Goal: Check status: Check status

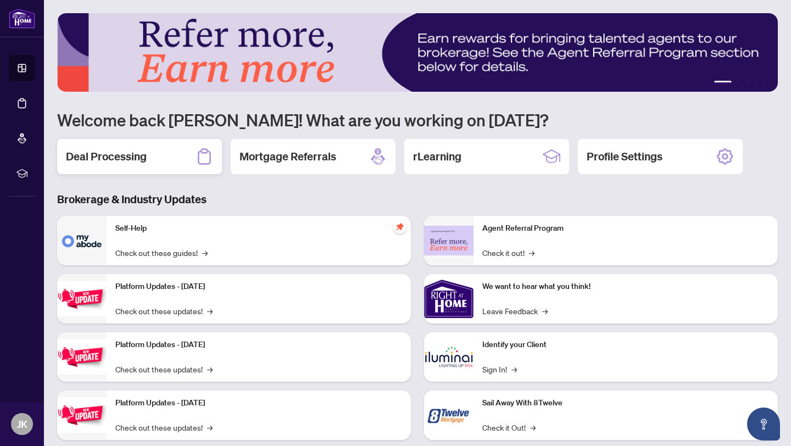
click at [142, 148] on div "Deal Processing" at bounding box center [139, 156] width 165 height 35
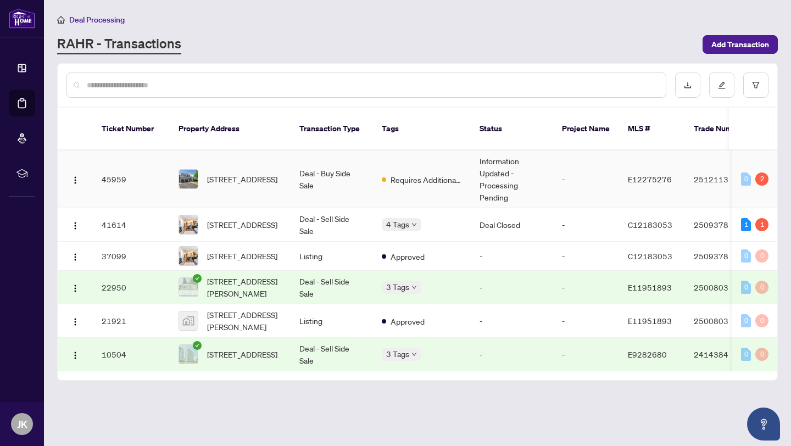
click at [760, 172] on div "2" at bounding box center [761, 178] width 13 height 13
click at [763, 172] on div "2" at bounding box center [761, 178] width 13 height 13
click at [250, 173] on span "[STREET_ADDRESS]" at bounding box center [242, 179] width 70 height 12
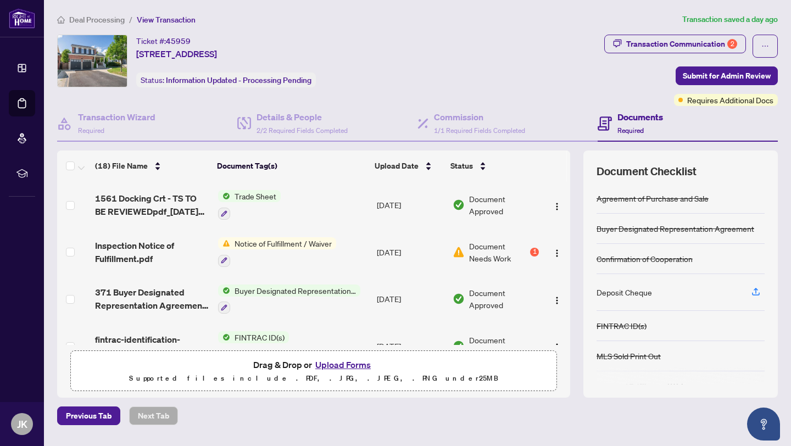
scroll to position [22, 0]
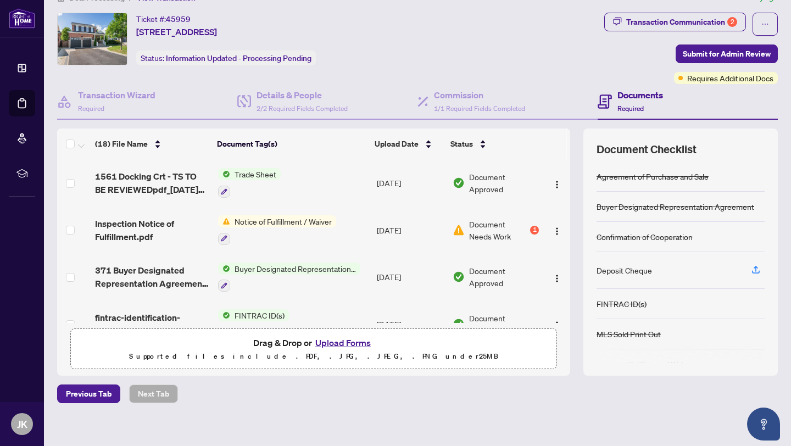
click at [524, 232] on td "Document Needs Work 1" at bounding box center [495, 230] width 95 height 47
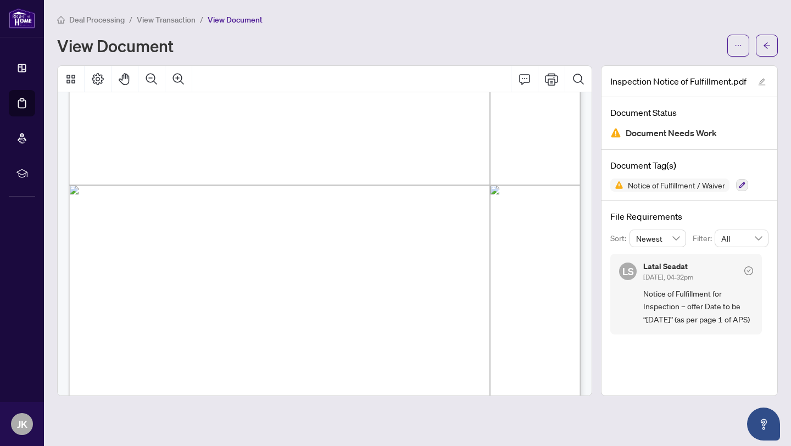
scroll to position [381, 0]
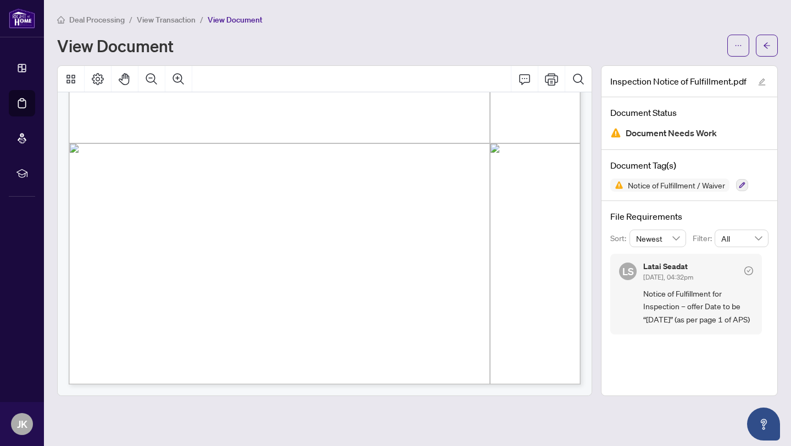
click at [691, 349] on div "Inspection Notice of Fulfillment.pdf Document Status Document Needs Work Docume…" at bounding box center [689, 230] width 177 height 331
click at [767, 44] on icon "arrow-left" at bounding box center [767, 46] width 8 height 8
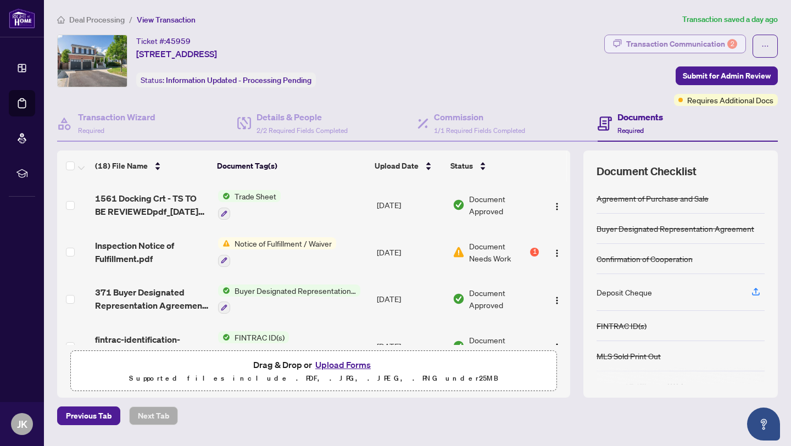
click at [663, 46] on div "Transaction Communication 2" at bounding box center [681, 44] width 111 height 18
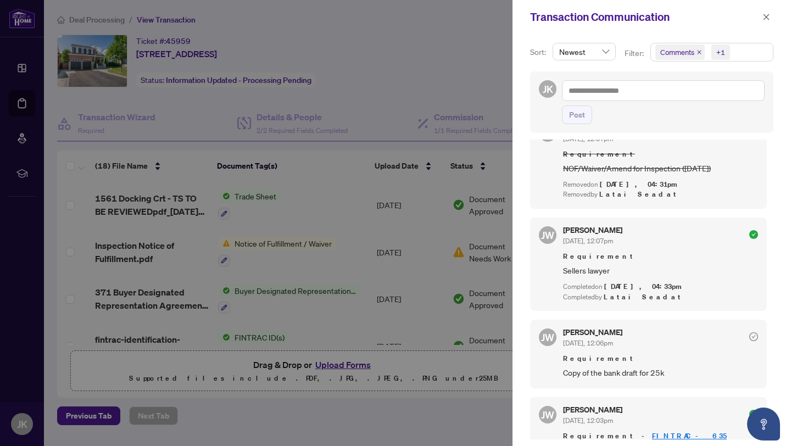
scroll to position [467, 0]
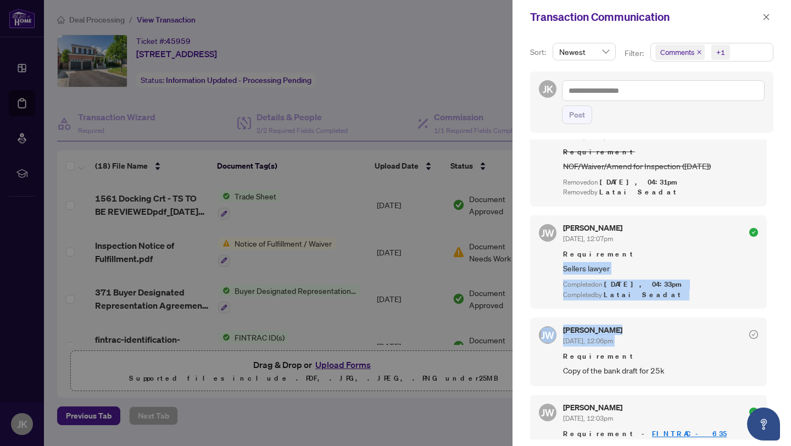
drag, startPoint x: 769, startPoint y: 258, endPoint x: 774, endPoint y: 327, distance: 69.4
click at [774, 327] on div "Sort: Newest Filter: Comments +1 JK Post [PERSON_NAME] Seadat [DATE], 04:32pm R…" at bounding box center [651, 240] width 278 height 412
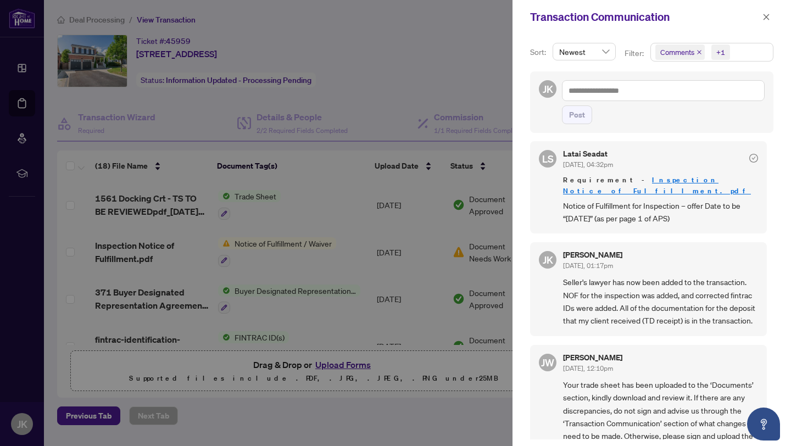
scroll to position [0, 0]
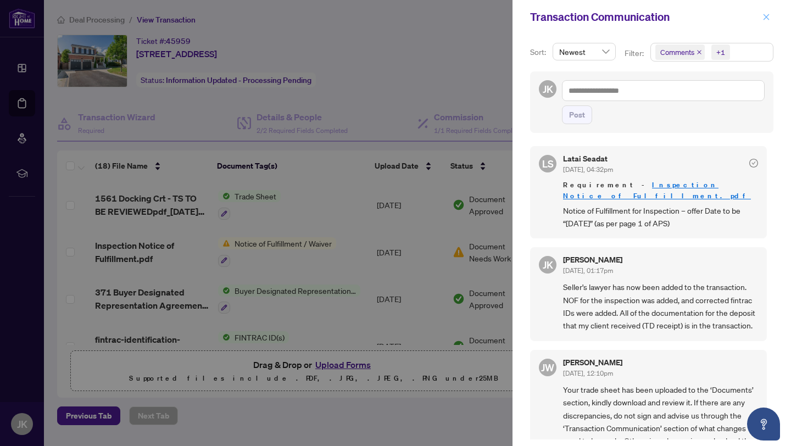
click at [767, 19] on icon "close" at bounding box center [766, 17] width 8 height 8
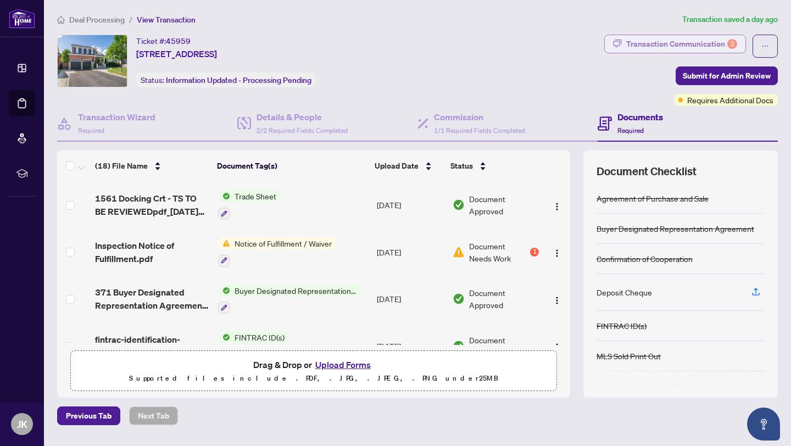
click at [722, 42] on div "Transaction Communication 2" at bounding box center [681, 44] width 111 height 18
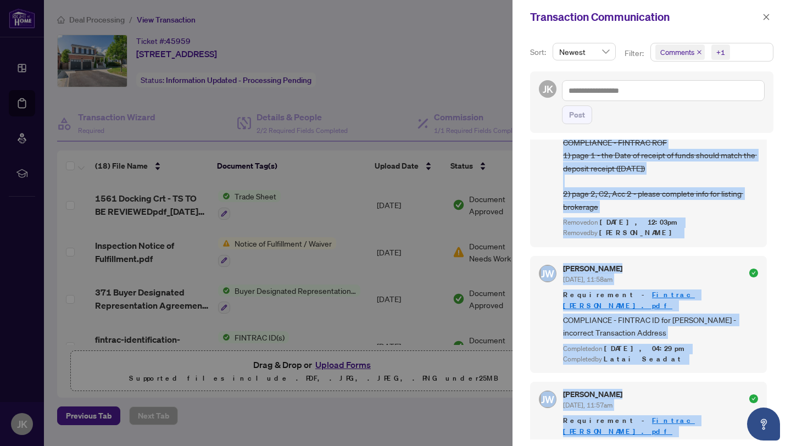
scroll to position [2, 0]
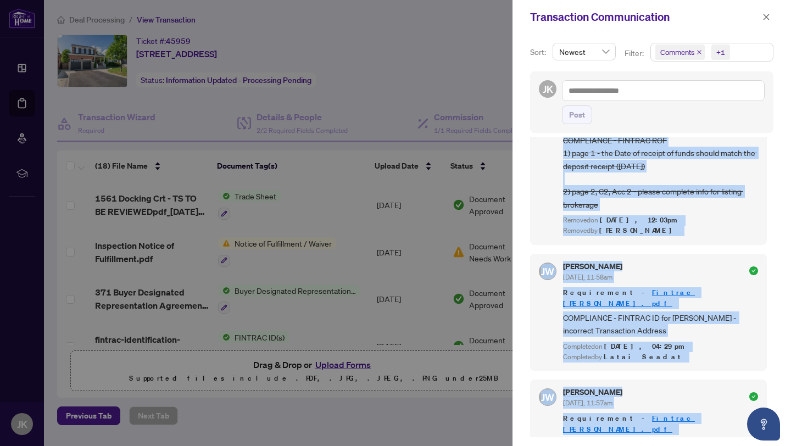
drag, startPoint x: 657, startPoint y: 276, endPoint x: 704, endPoint y: 445, distance: 176.2
click at [704, 445] on div "Sort: Newest Filter: Comments +1 JK Post [PERSON_NAME] Seadat [DATE], 04:32pm R…" at bounding box center [651, 240] width 278 height 412
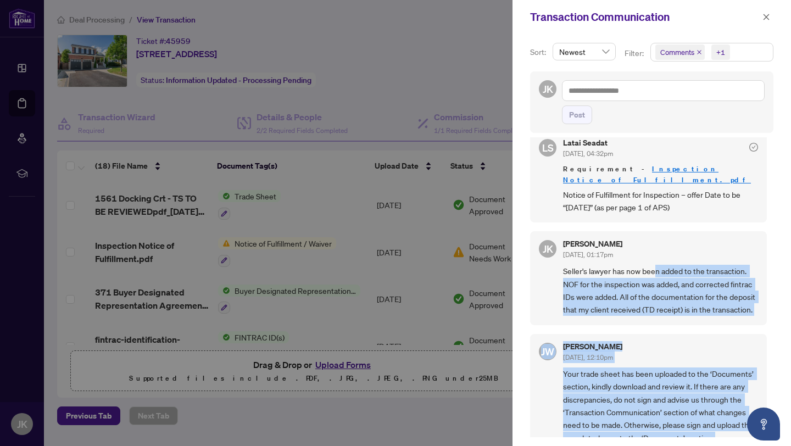
scroll to position [0, 0]
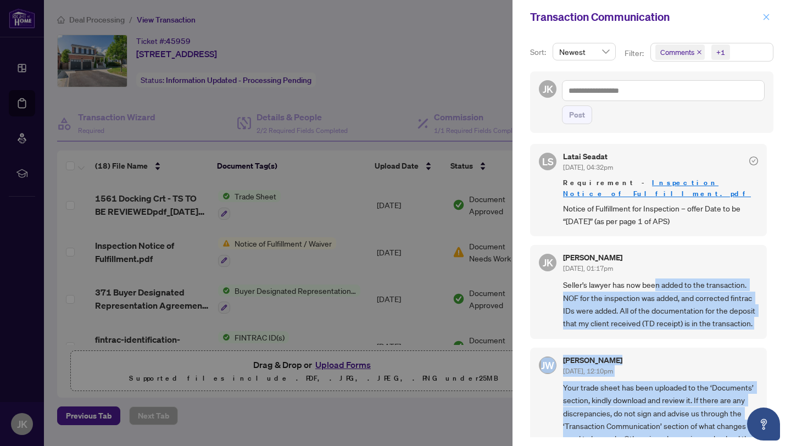
click at [763, 15] on icon "close" at bounding box center [766, 17] width 8 height 8
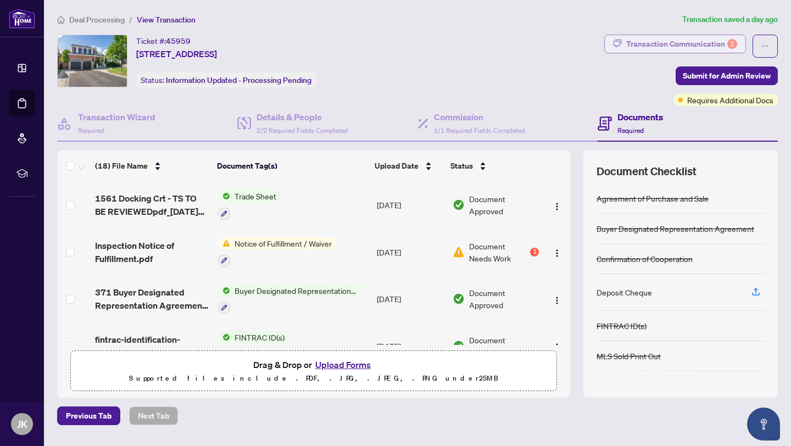
click at [690, 52] on div "Transaction Communication 2" at bounding box center [681, 44] width 111 height 18
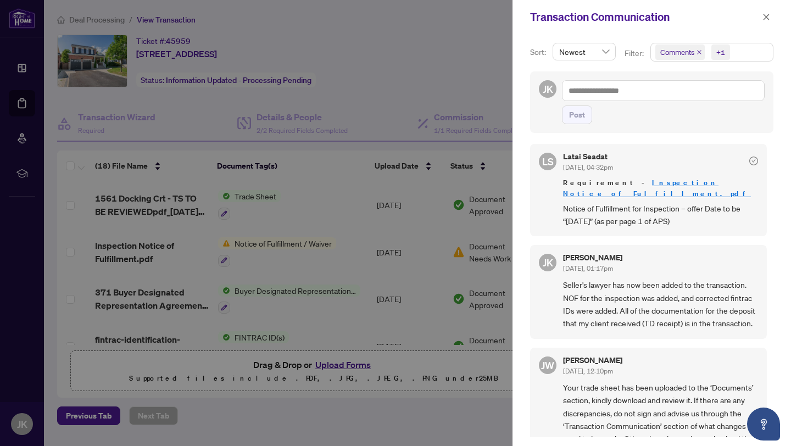
click at [694, 204] on span "Notice of Fulfillment for Inspection – offer Date to be “[DATE]” (as per page 1…" at bounding box center [660, 215] width 195 height 26
click at [764, 13] on icon "close" at bounding box center [766, 17] width 8 height 8
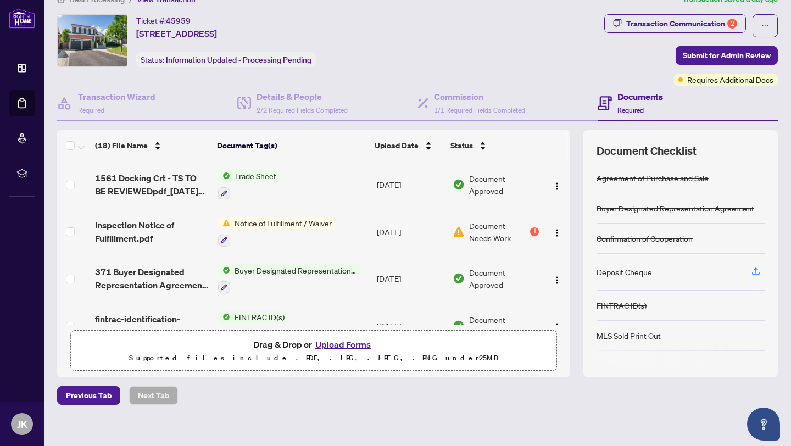
scroll to position [22, 0]
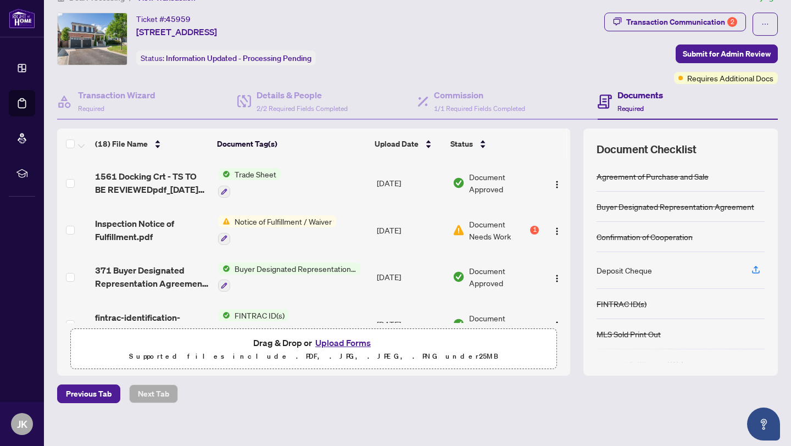
click at [81, 193] on td at bounding box center [74, 182] width 34 height 47
click at [656, 25] on div "Transaction Communication 2" at bounding box center [681, 22] width 111 height 18
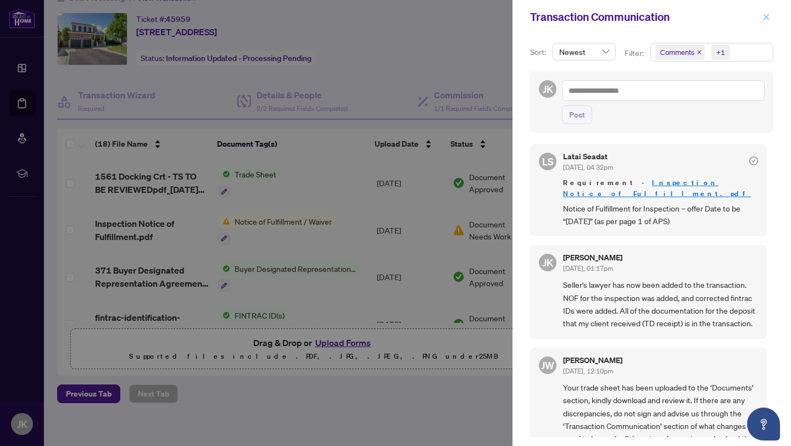
click at [768, 15] on icon "close" at bounding box center [766, 17] width 6 height 6
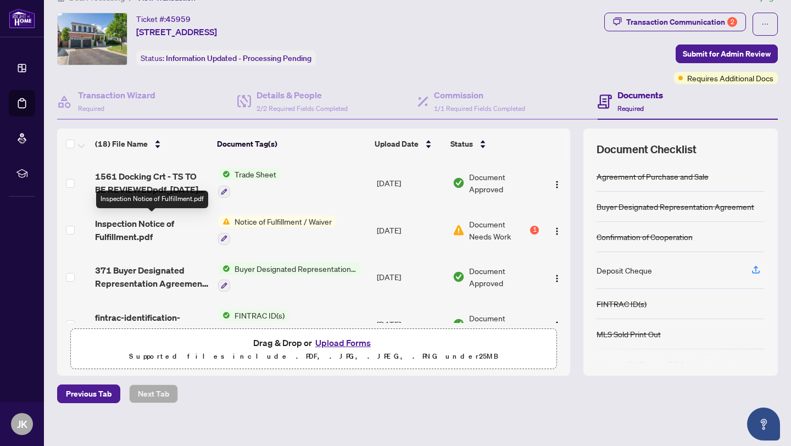
click at [133, 232] on span "Inspection Notice of Fulfillment.pdf" at bounding box center [152, 230] width 114 height 26
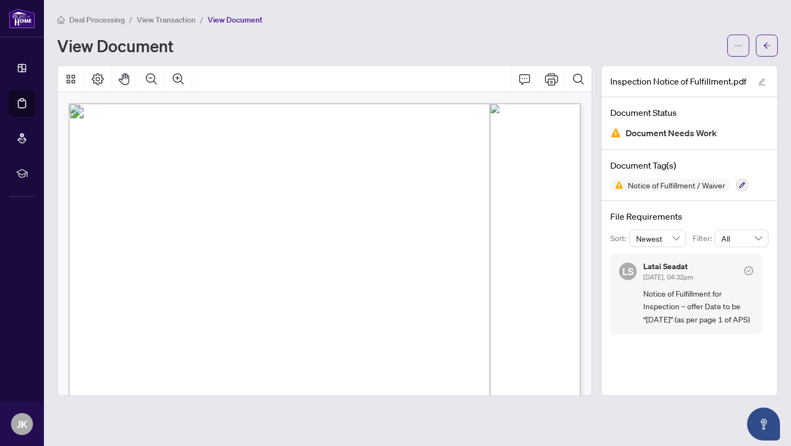
click at [260, 115] on span "Docusign Envelope ID: 3BDD06F4-31F3-4927-A274-8754D6E307AA" at bounding box center [185, 115] width 205 height 8
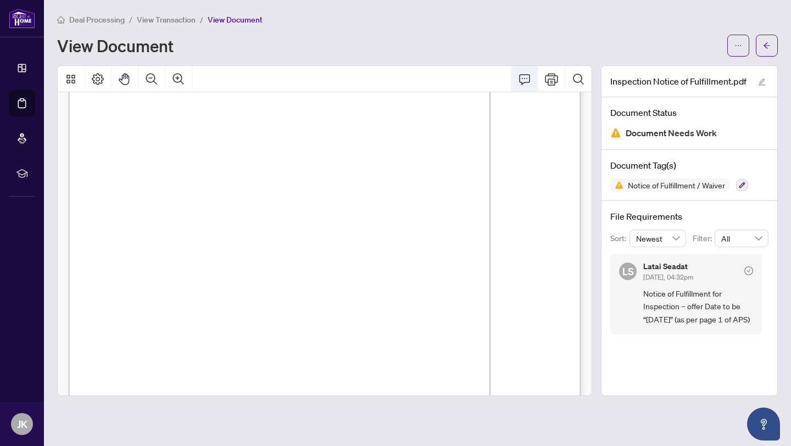
click at [525, 81] on icon "Comment" at bounding box center [524, 78] width 13 height 13
click at [96, 77] on icon "Page Layout" at bounding box center [98, 79] width 12 height 12
click at [71, 77] on icon "Thumbnails" at bounding box center [70, 78] width 13 height 13
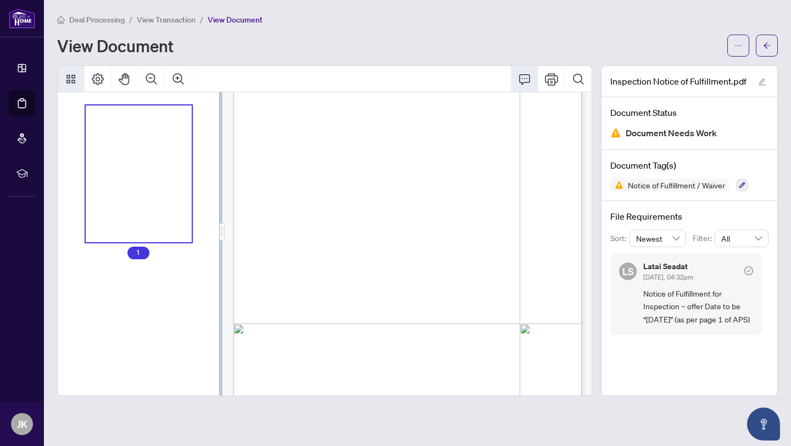
scroll to position [45, 0]
click at [737, 42] on icon "ellipsis" at bounding box center [738, 46] width 8 height 8
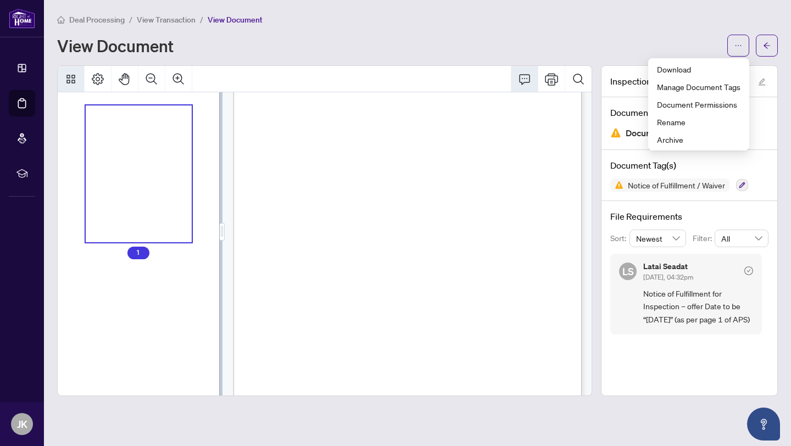
click at [771, 79] on div "Inspection Notice of Fulfillment.pdf" at bounding box center [689, 81] width 176 height 31
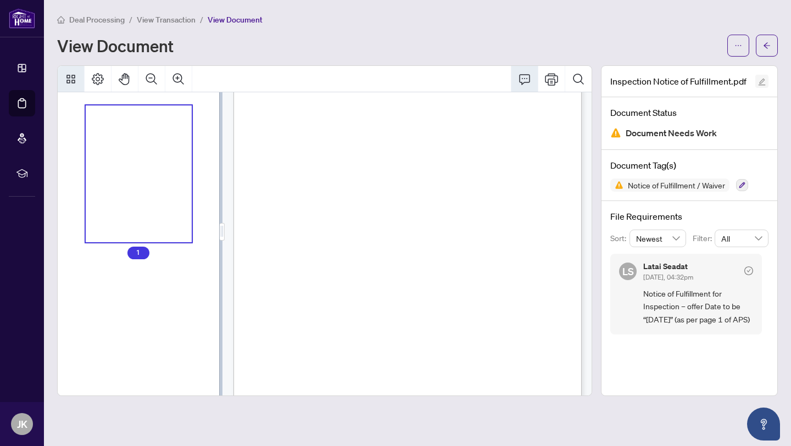
click at [767, 82] on button "button" at bounding box center [761, 81] width 13 height 13
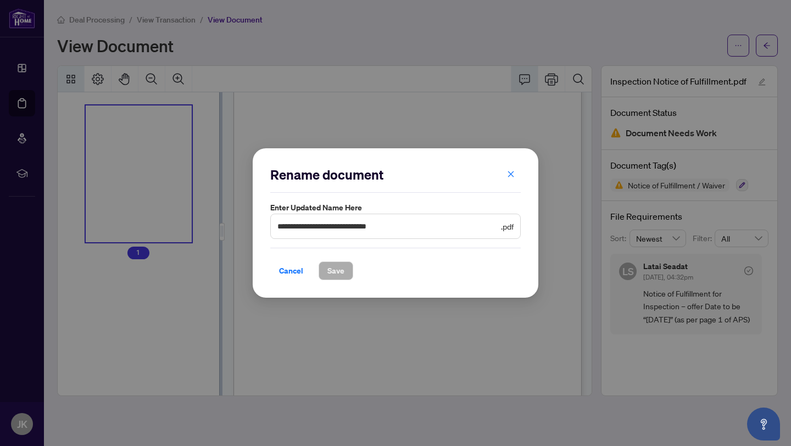
click at [476, 49] on div "**********" at bounding box center [395, 223] width 791 height 446
click at [516, 174] on button "button" at bounding box center [511, 174] width 22 height 19
